Goal: Task Accomplishment & Management: Use online tool/utility

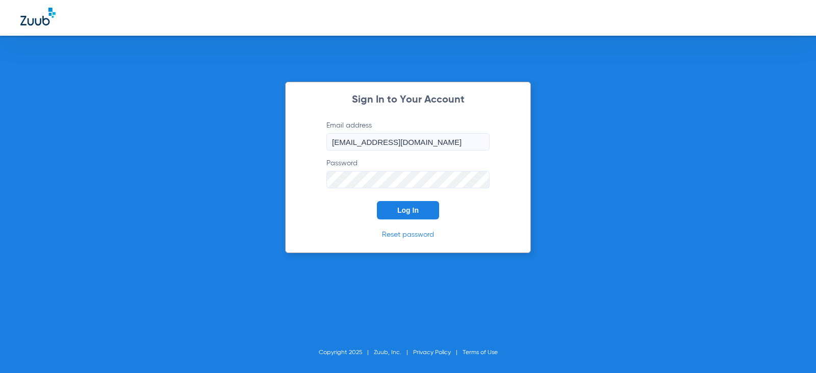
click at [399, 219] on button "Log In" at bounding box center [408, 210] width 62 height 18
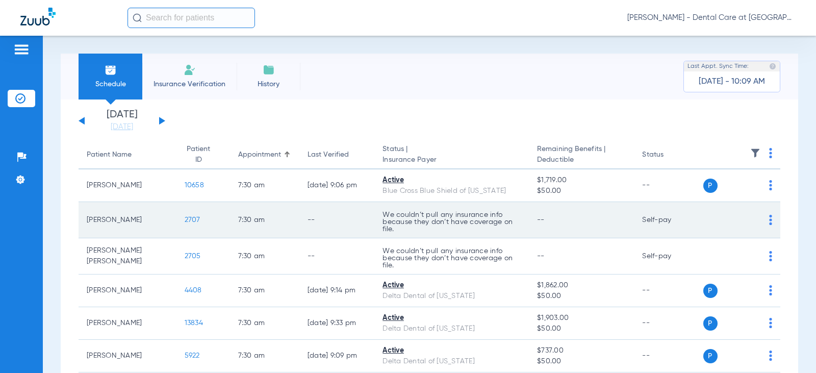
click at [281, 212] on td "7:30 AM" at bounding box center [264, 220] width 69 height 36
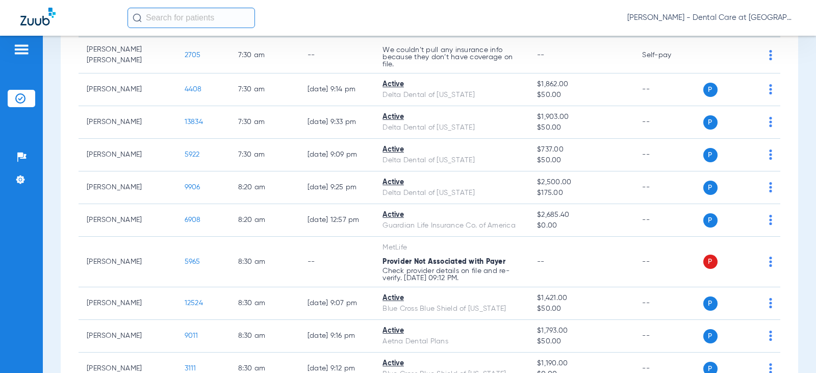
scroll to position [204, 0]
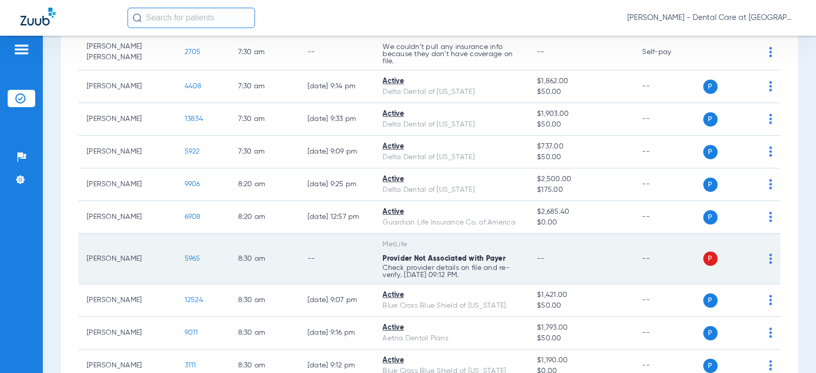
click at [265, 255] on td "8:30 AM" at bounding box center [264, 259] width 69 height 50
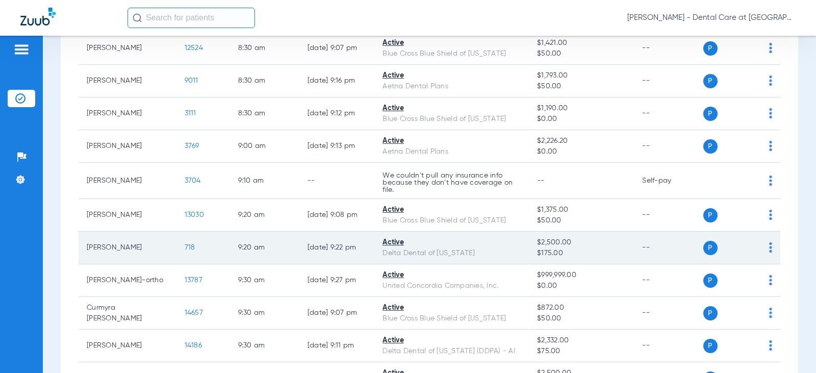
scroll to position [459, 0]
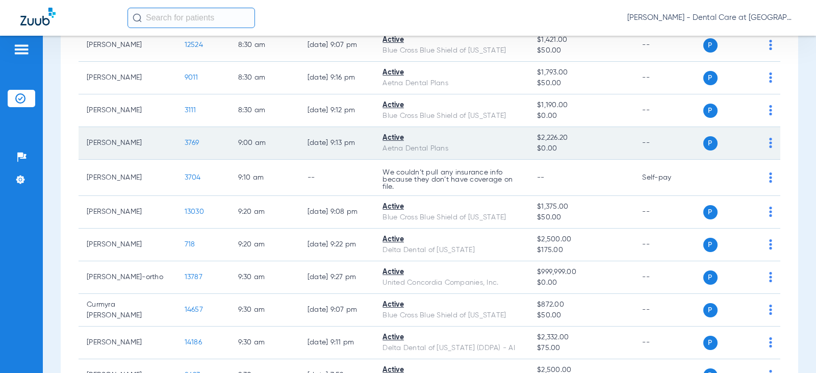
click at [327, 158] on td "[DATE] 9:13 PM" at bounding box center [336, 143] width 75 height 33
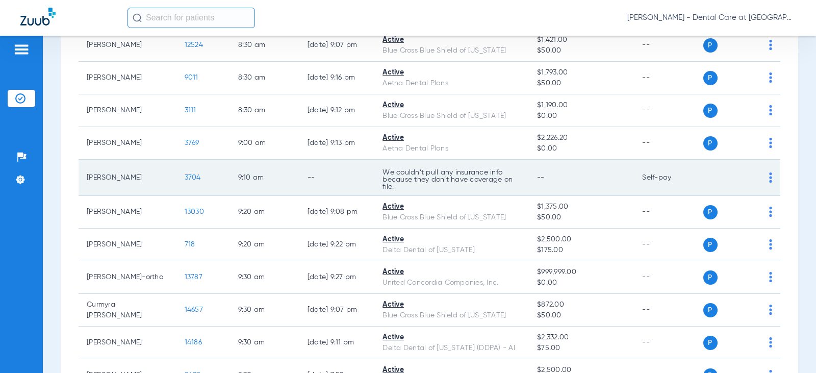
click at [325, 172] on td "--" at bounding box center [336, 178] width 75 height 36
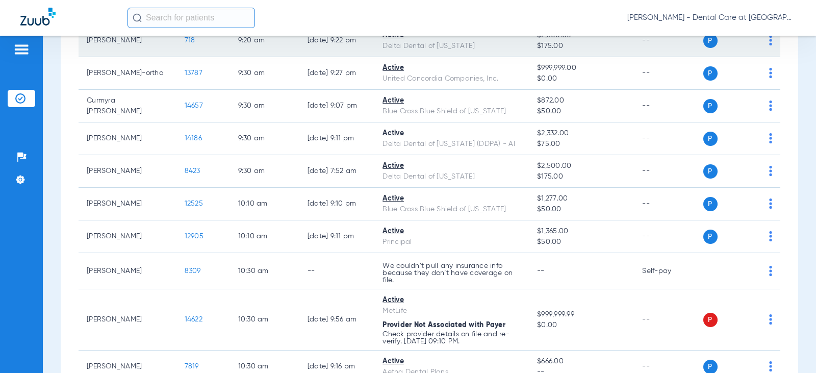
scroll to position [714, 0]
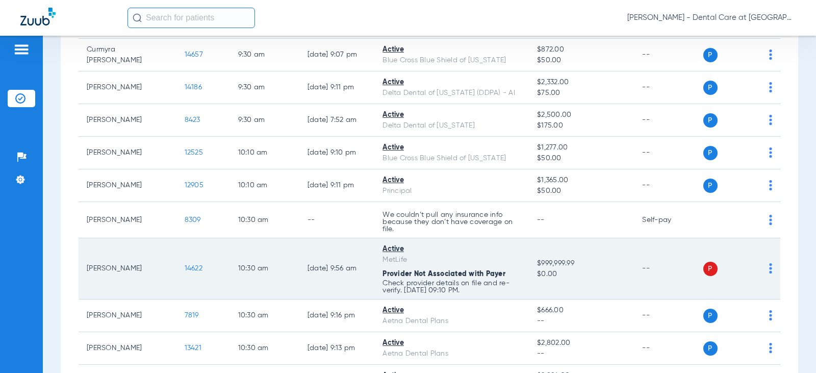
click at [309, 271] on td "[DATE] 9:56 AM" at bounding box center [336, 268] width 75 height 61
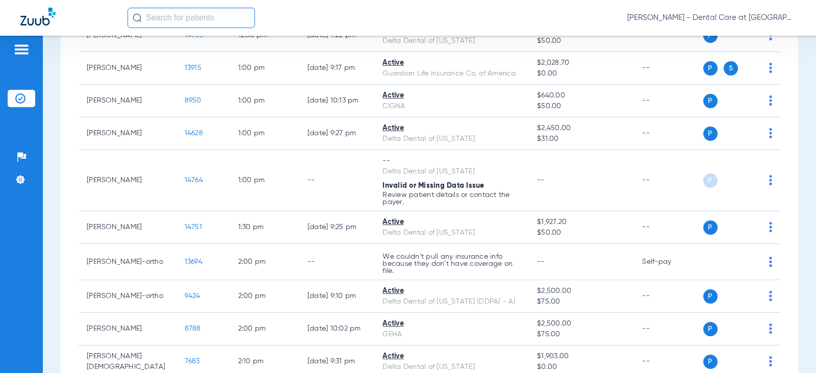
scroll to position [1326, 0]
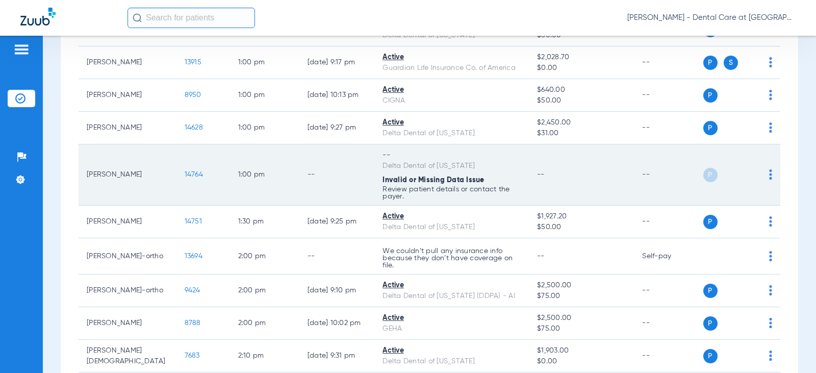
click at [333, 180] on td "--" at bounding box center [336, 174] width 75 height 61
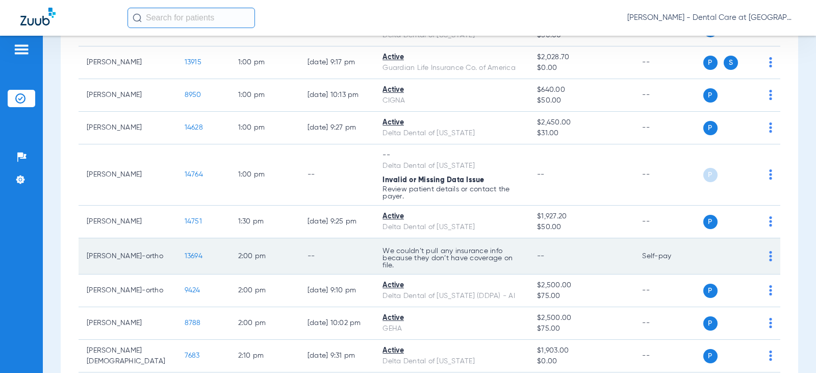
click at [299, 260] on td "--" at bounding box center [336, 256] width 75 height 36
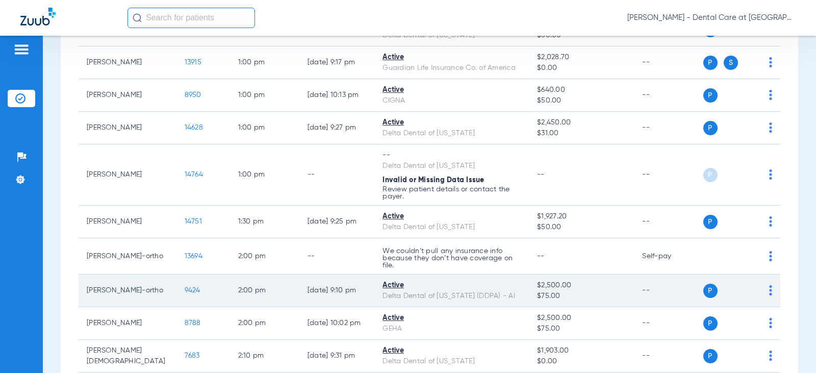
scroll to position [1377, 0]
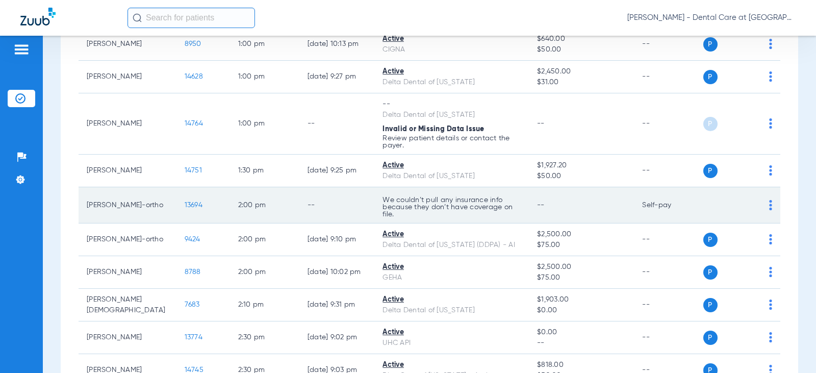
click at [517, 193] on td "We couldn’t pull any insurance info because they don’t have coverage on file." at bounding box center [451, 205] width 155 height 36
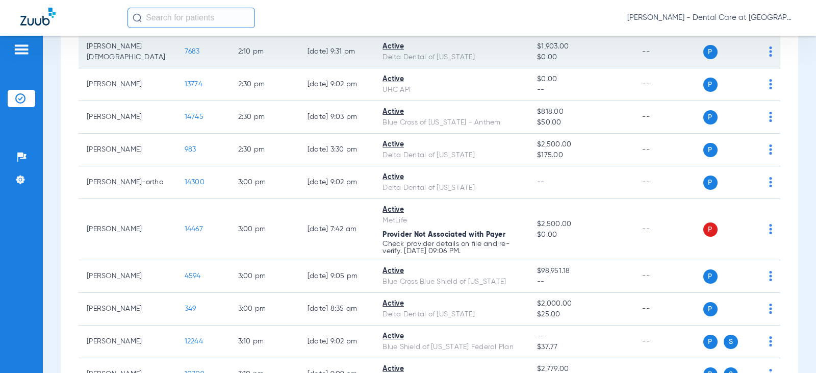
scroll to position [1632, 0]
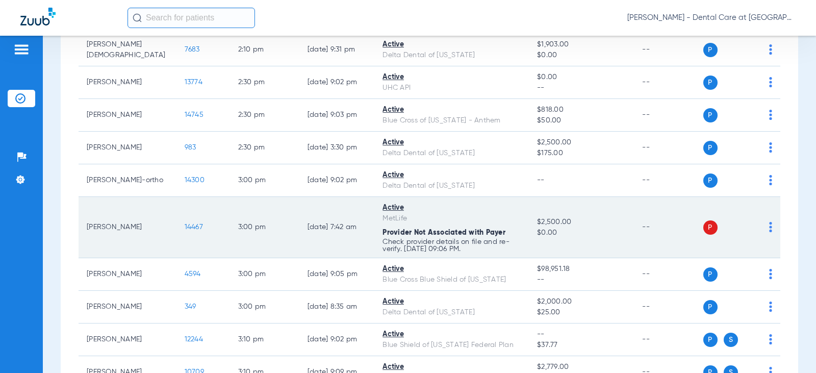
click at [299, 247] on td "[DATE] 7:42 AM" at bounding box center [336, 227] width 75 height 61
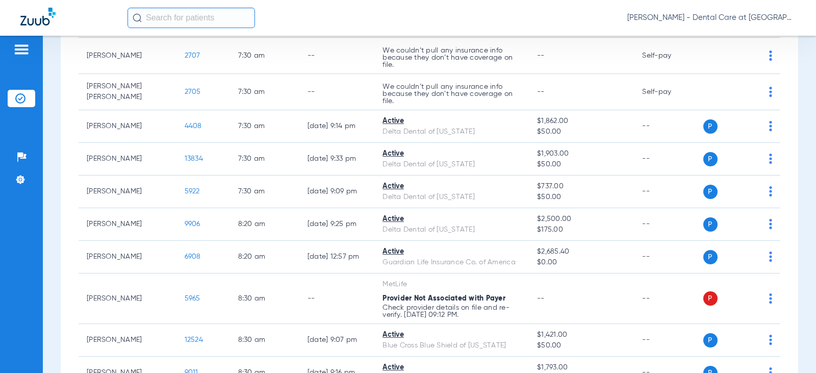
scroll to position [0, 0]
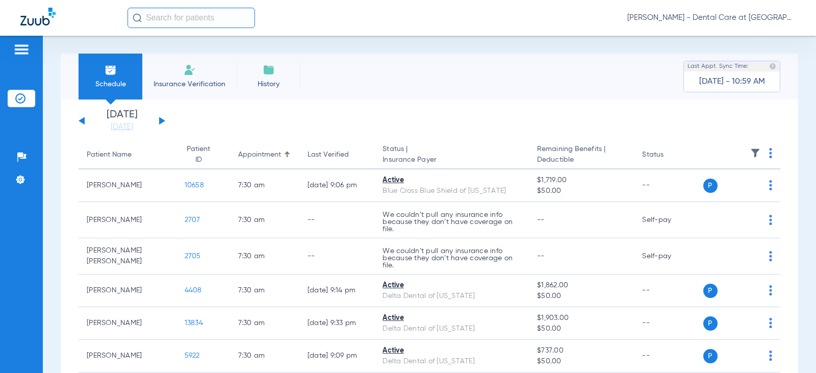
click at [163, 117] on div "[DATE] [DATE] [DATE] [DATE] [DATE] [DATE] [DATE] [DATE] [DATE] [DATE] [DATE] [D…" at bounding box center [122, 121] width 87 height 22
click at [160, 120] on button at bounding box center [162, 121] width 6 height 8
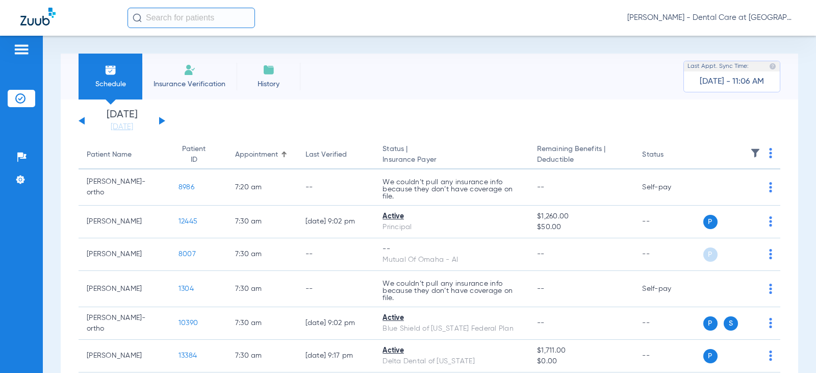
click at [504, 119] on app-single-date-navigator "[DATE] [DATE] [DATE] [DATE] [DATE] [DATE] [DATE] [DATE] [DATE] [DATE] [DATE] [D…" at bounding box center [430, 121] width 702 height 22
click at [586, 88] on div "Schedule Insurance Verification History Last Appt. Sync Time: [DATE] - 11:06 AM" at bounding box center [429, 77] width 737 height 46
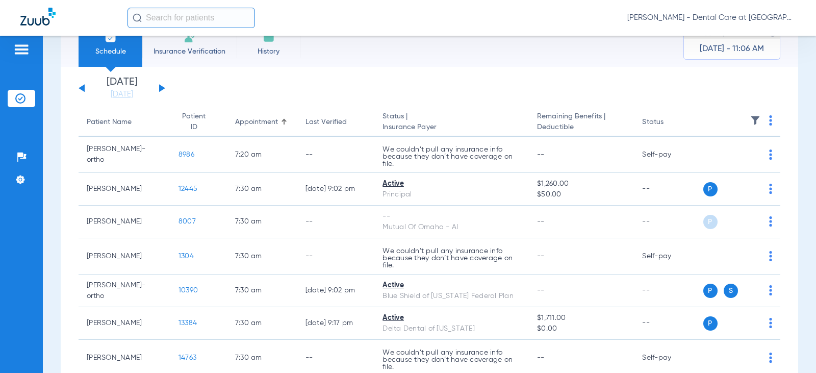
scroll to position [51, 0]
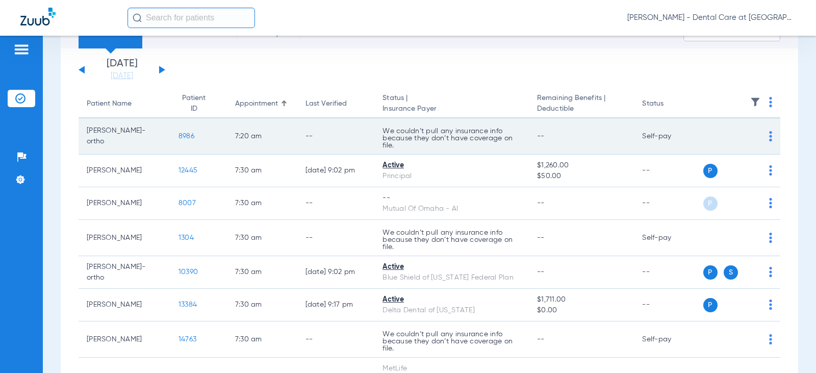
click at [442, 140] on p "We couldn’t pull any insurance info because they don’t have coverage on file." at bounding box center [451, 137] width 138 height 21
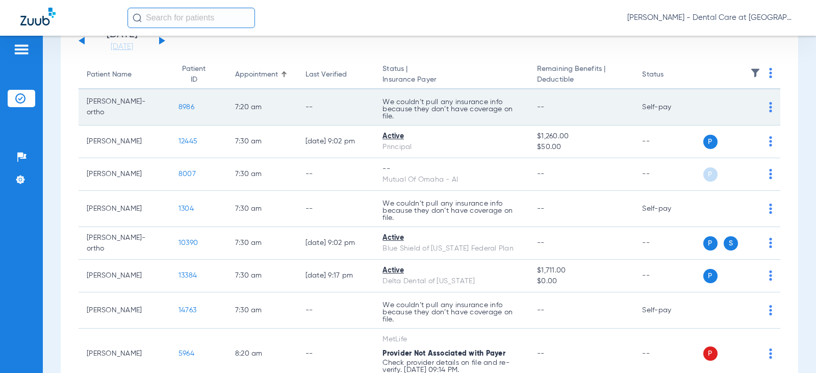
scroll to position [0, 0]
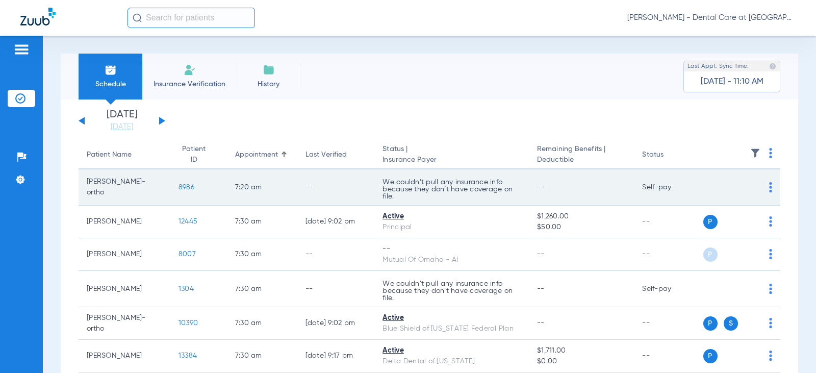
click at [500, 169] on td "We couldn’t pull any insurance info because they don’t have coverage on file." at bounding box center [451, 187] width 155 height 36
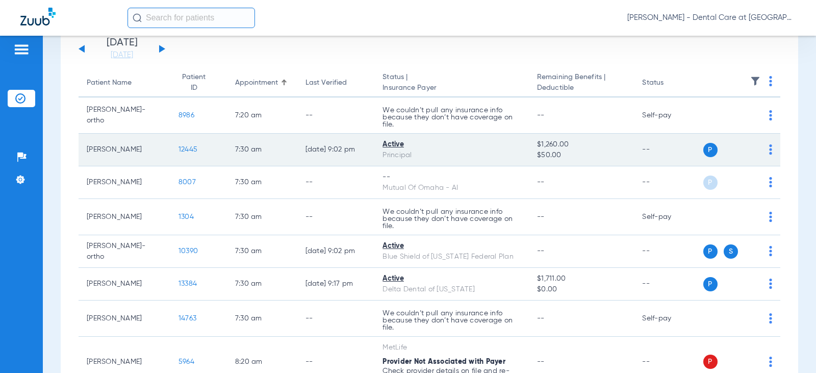
scroll to position [102, 0]
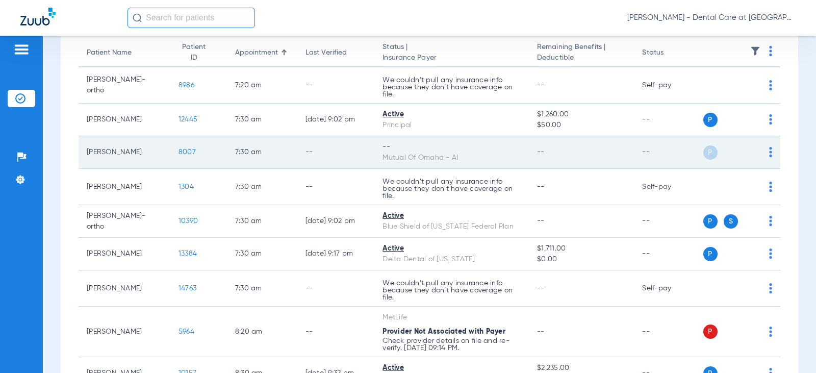
click at [462, 143] on div "--" at bounding box center [451, 147] width 138 height 11
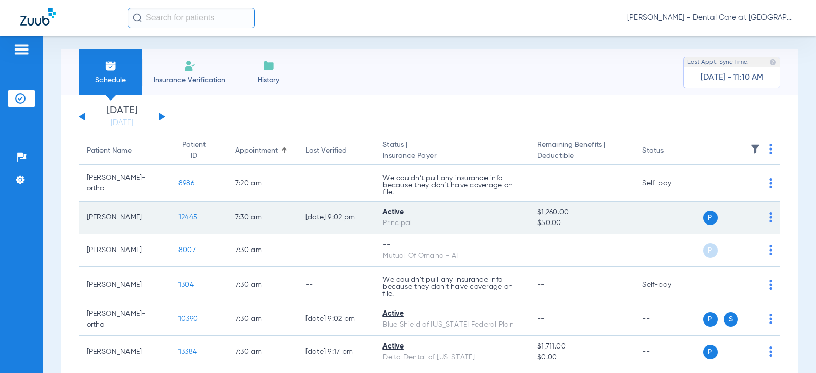
scroll to position [0, 0]
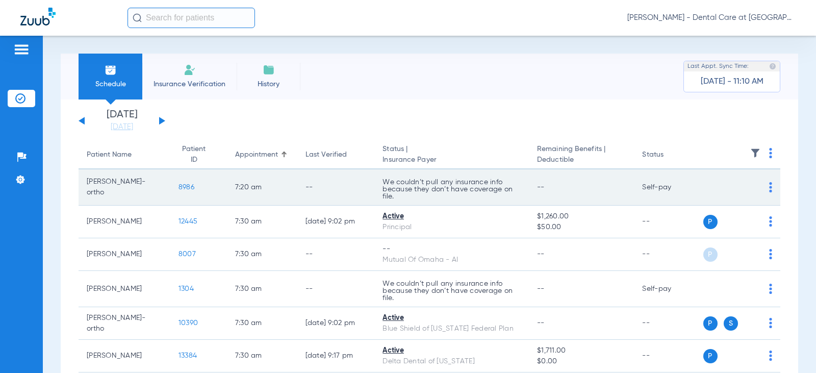
click at [555, 192] on td "--" at bounding box center [581, 187] width 105 height 36
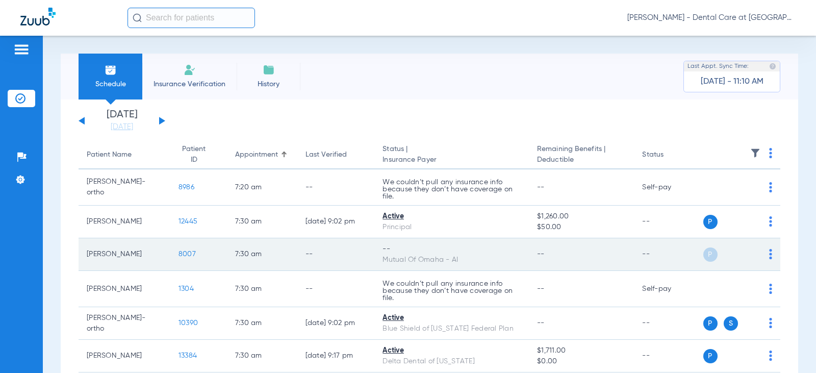
click at [382, 260] on div "Mutual Of Omaha - AI" at bounding box center [451, 259] width 138 height 11
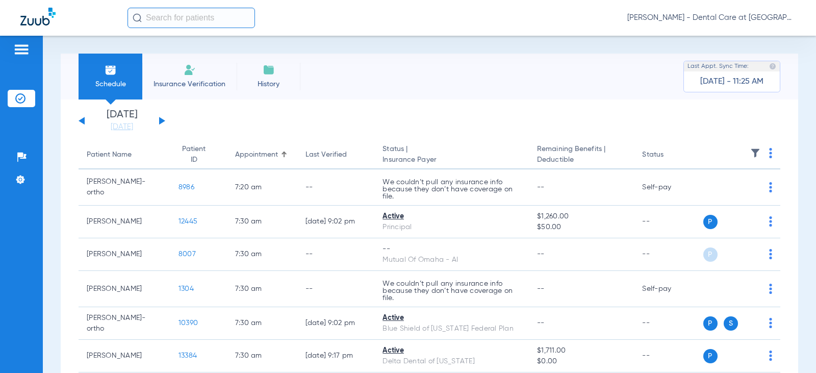
click at [196, 69] on li "Insurance Verification" at bounding box center [189, 77] width 94 height 46
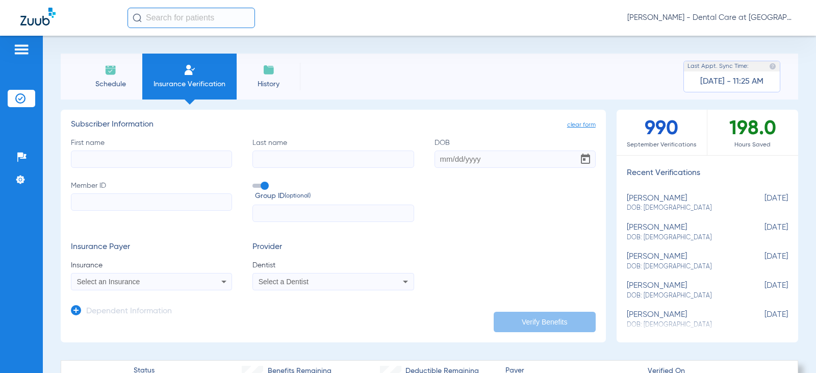
click at [183, 155] on input "First name" at bounding box center [151, 158] width 161 height 17
type input "[PERSON_NAME]"
type input "bileck"
type input "[DATE]"
click at [107, 207] on input "Member ID" at bounding box center [151, 201] width 161 height 17
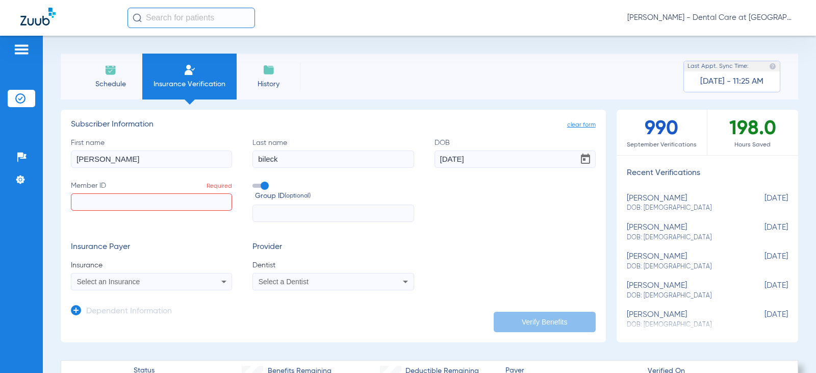
click at [144, 204] on input "Member ID Required" at bounding box center [151, 201] width 161 height 17
paste input "357786116"
type input "357786116"
click at [178, 288] on div "Select an Insurance" at bounding box center [151, 281] width 160 height 12
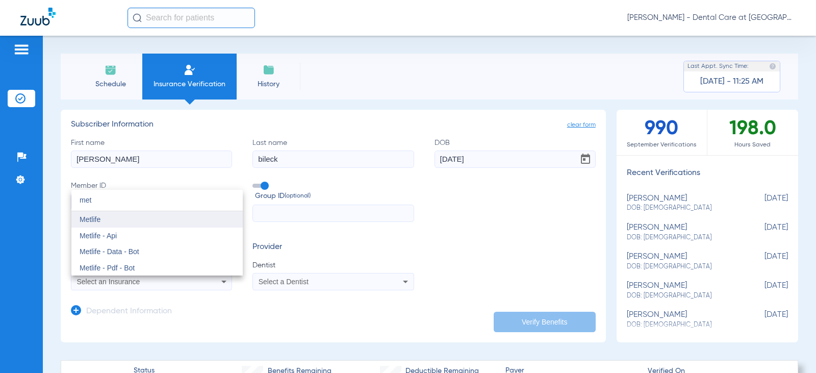
type input "met"
click at [145, 216] on mat-option "Metlife" at bounding box center [156, 219] width 171 height 16
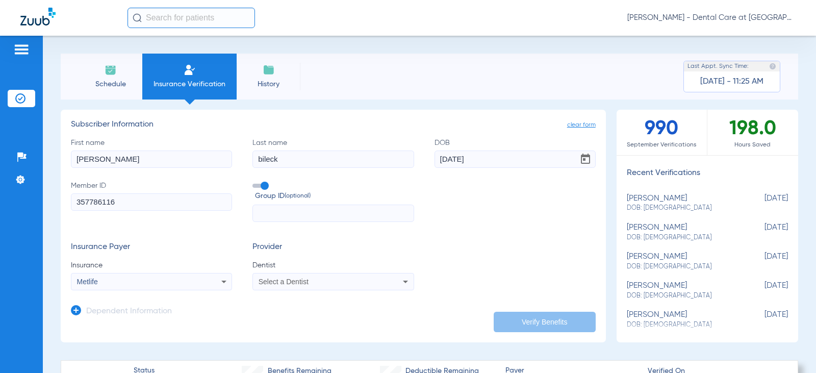
click at [286, 281] on span "Select a Dentist" at bounding box center [284, 281] width 50 height 8
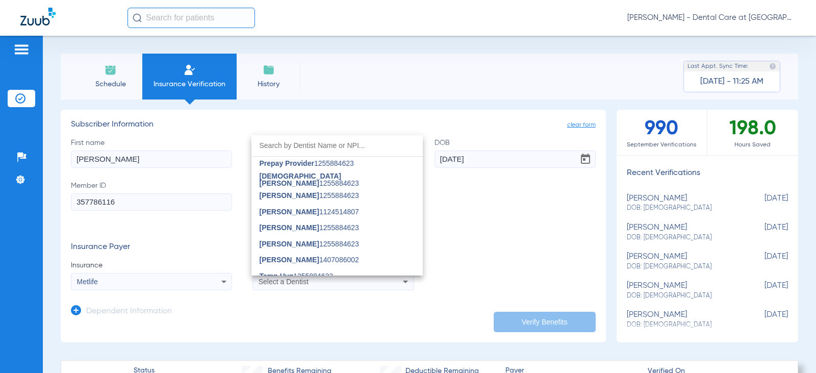
scroll to position [306, 0]
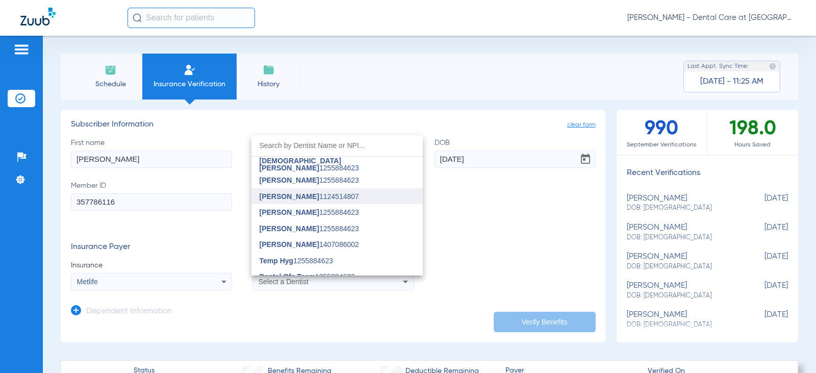
click at [335, 191] on mat-option "[PERSON_NAME] 1124514807" at bounding box center [336, 196] width 171 height 16
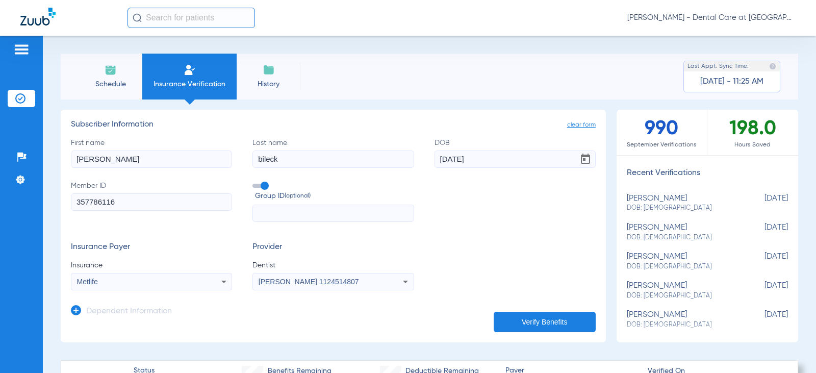
click at [558, 318] on button "Verify Benefits" at bounding box center [545, 322] width 102 height 20
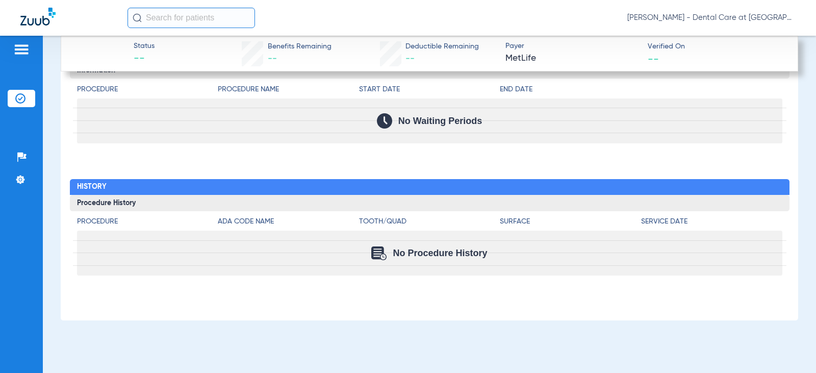
scroll to position [920, 0]
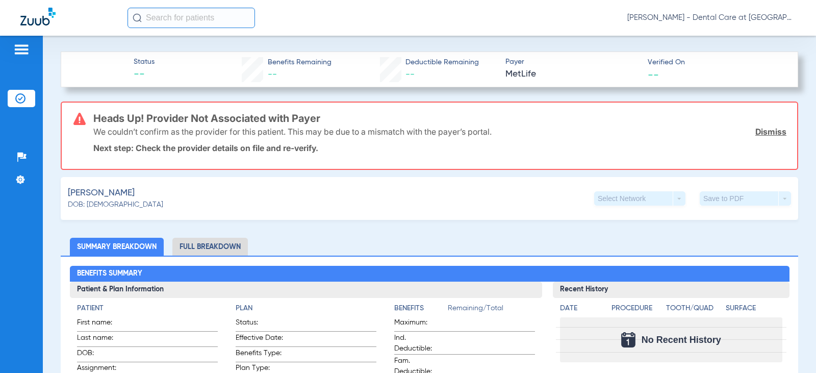
click at [136, 250] on li "Summary Breakdown" at bounding box center [117, 247] width 94 height 18
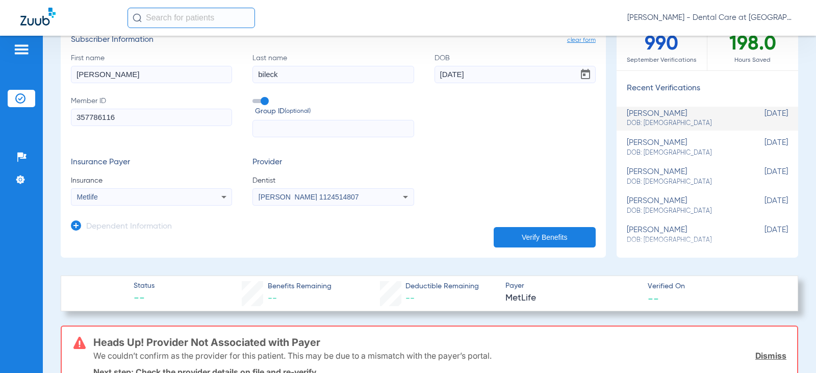
scroll to position [0, 0]
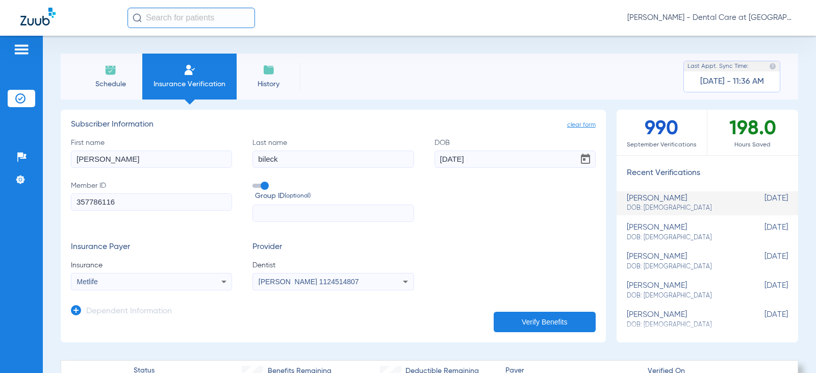
click at [118, 82] on span "Schedule" at bounding box center [110, 84] width 48 height 10
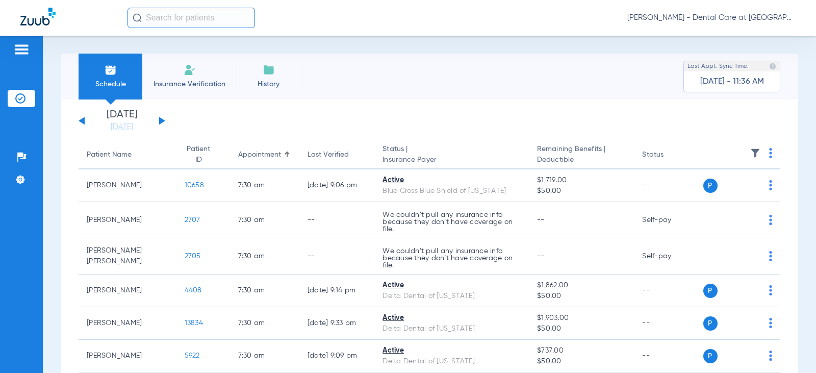
click at [162, 121] on button at bounding box center [162, 121] width 6 height 8
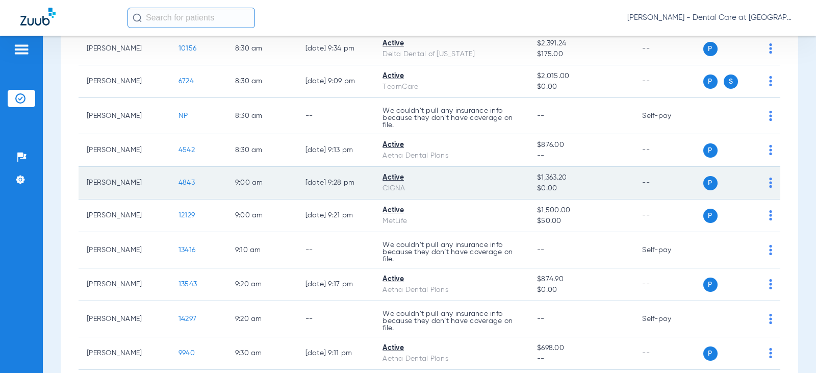
scroll to position [510, 0]
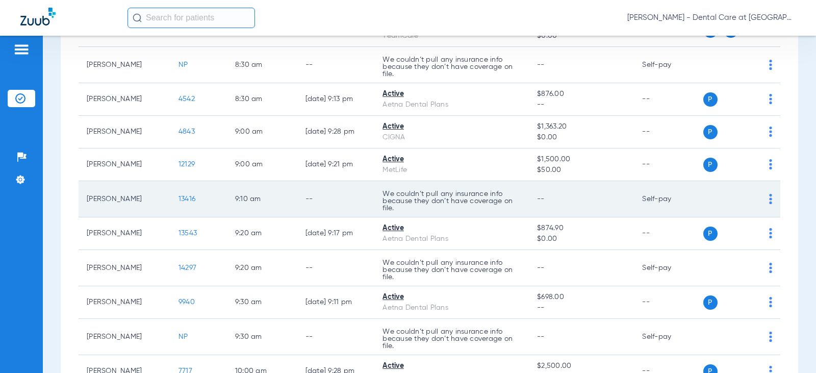
click at [170, 207] on td "13416" at bounding box center [198, 199] width 57 height 36
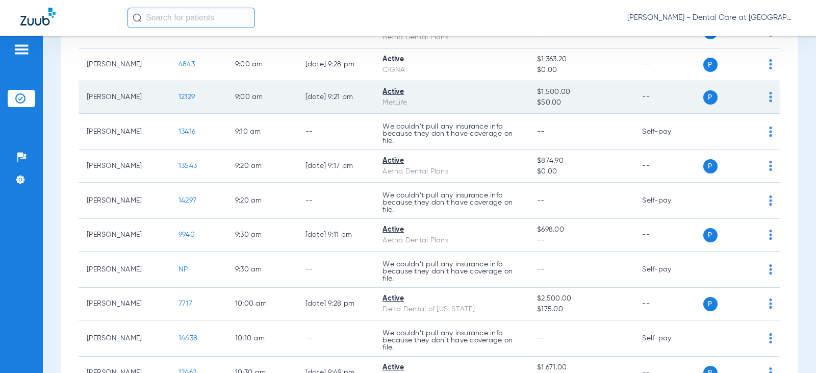
scroll to position [612, 0]
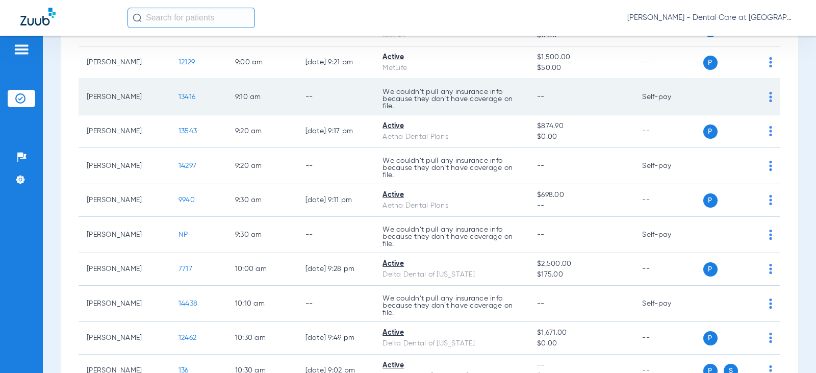
click at [383, 87] on td "We couldn’t pull any insurance info because they don’t have coverage on file." at bounding box center [451, 97] width 155 height 36
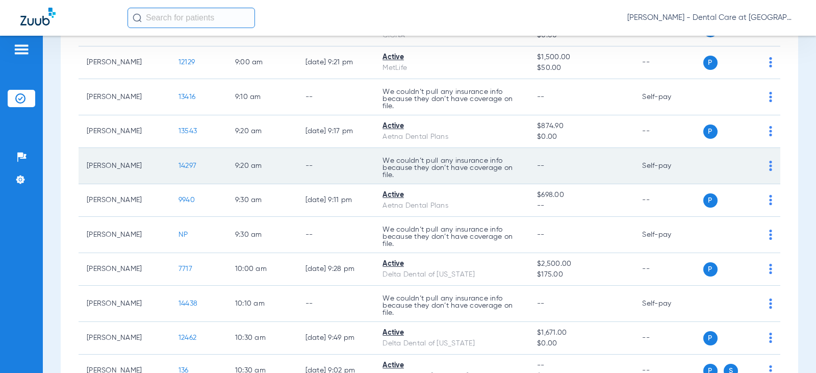
click at [227, 181] on td "9:20 AM" at bounding box center [262, 166] width 70 height 36
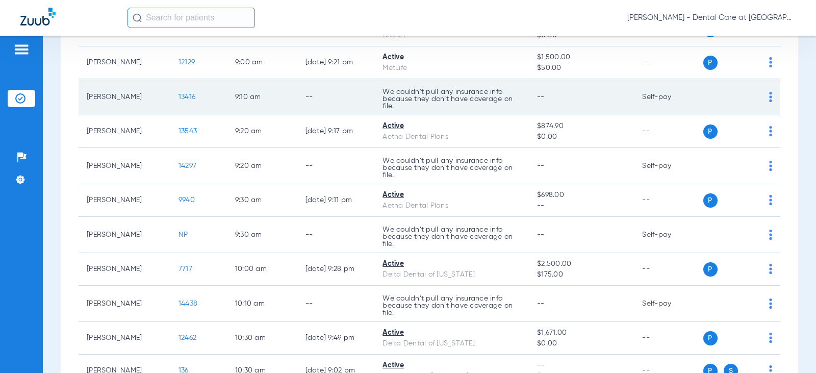
click at [108, 93] on td "[PERSON_NAME]" at bounding box center [125, 97] width 92 height 36
click at [136, 99] on td "[PERSON_NAME]" at bounding box center [125, 97] width 92 height 36
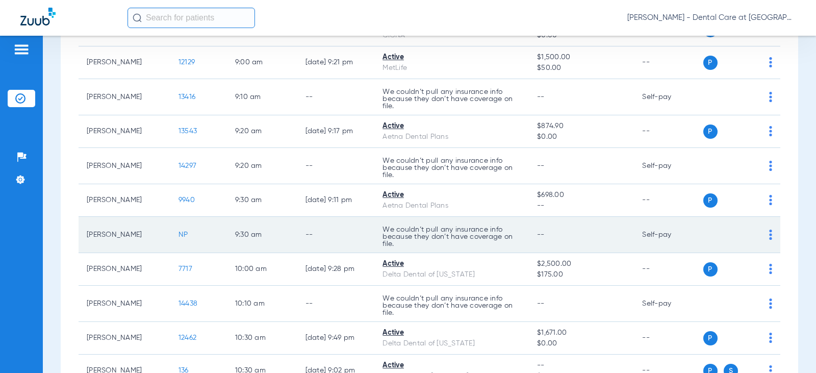
click at [310, 231] on td "--" at bounding box center [336, 235] width 78 height 36
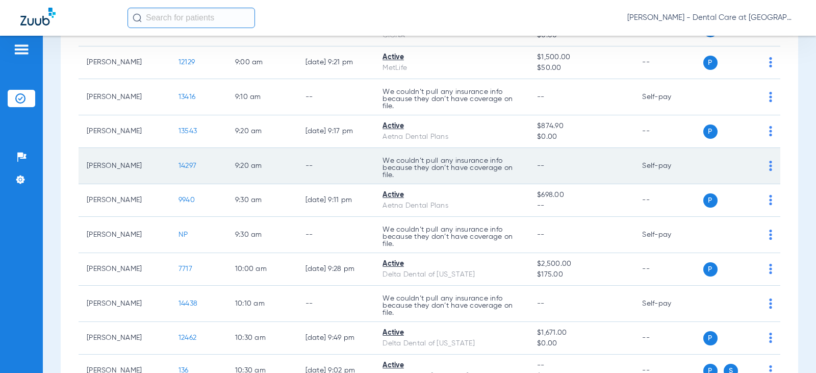
click at [266, 167] on td "9:20 AM" at bounding box center [262, 166] width 70 height 36
